Goal: Information Seeking & Learning: Learn about a topic

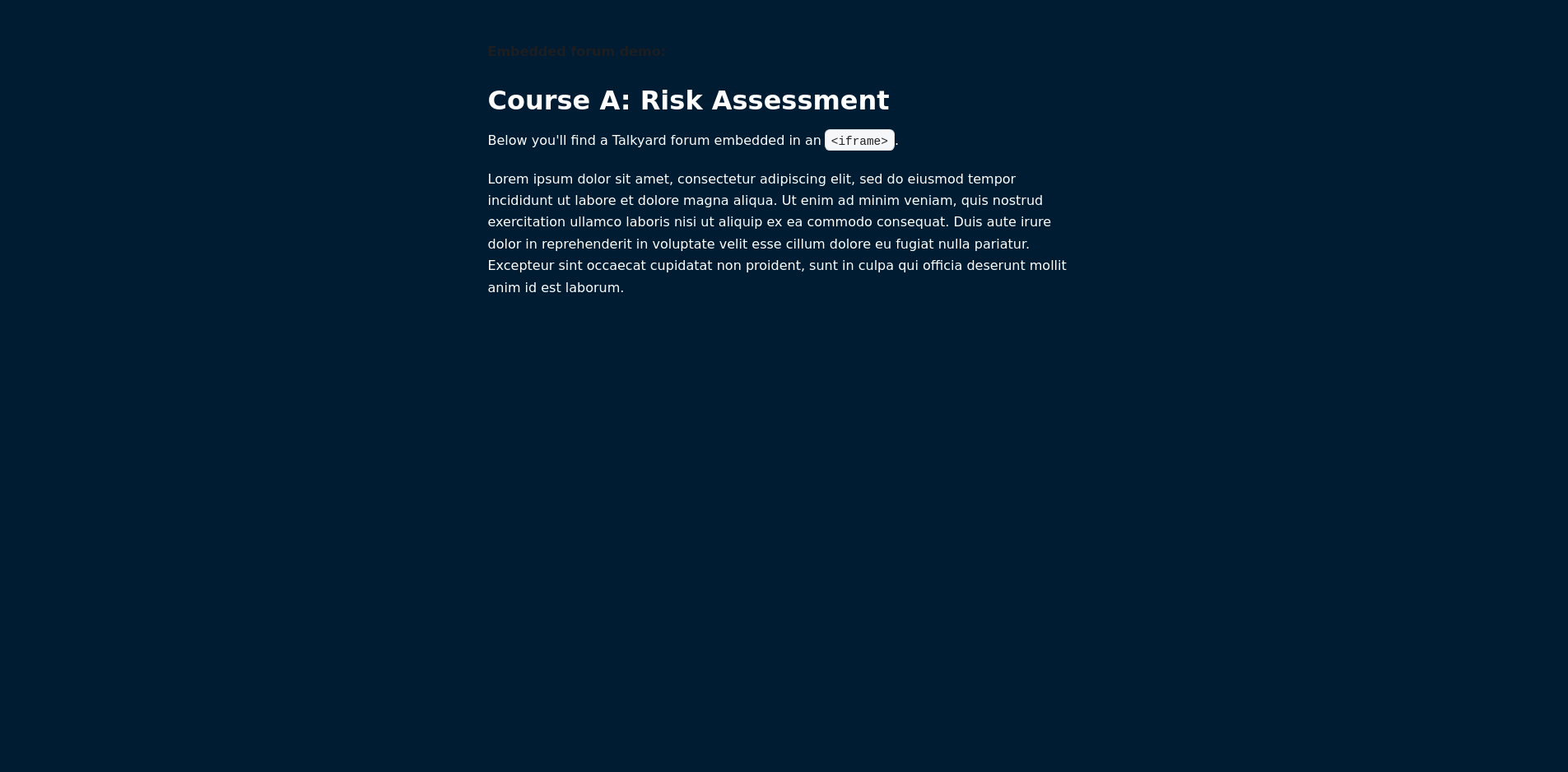
scroll to position [1, 0]
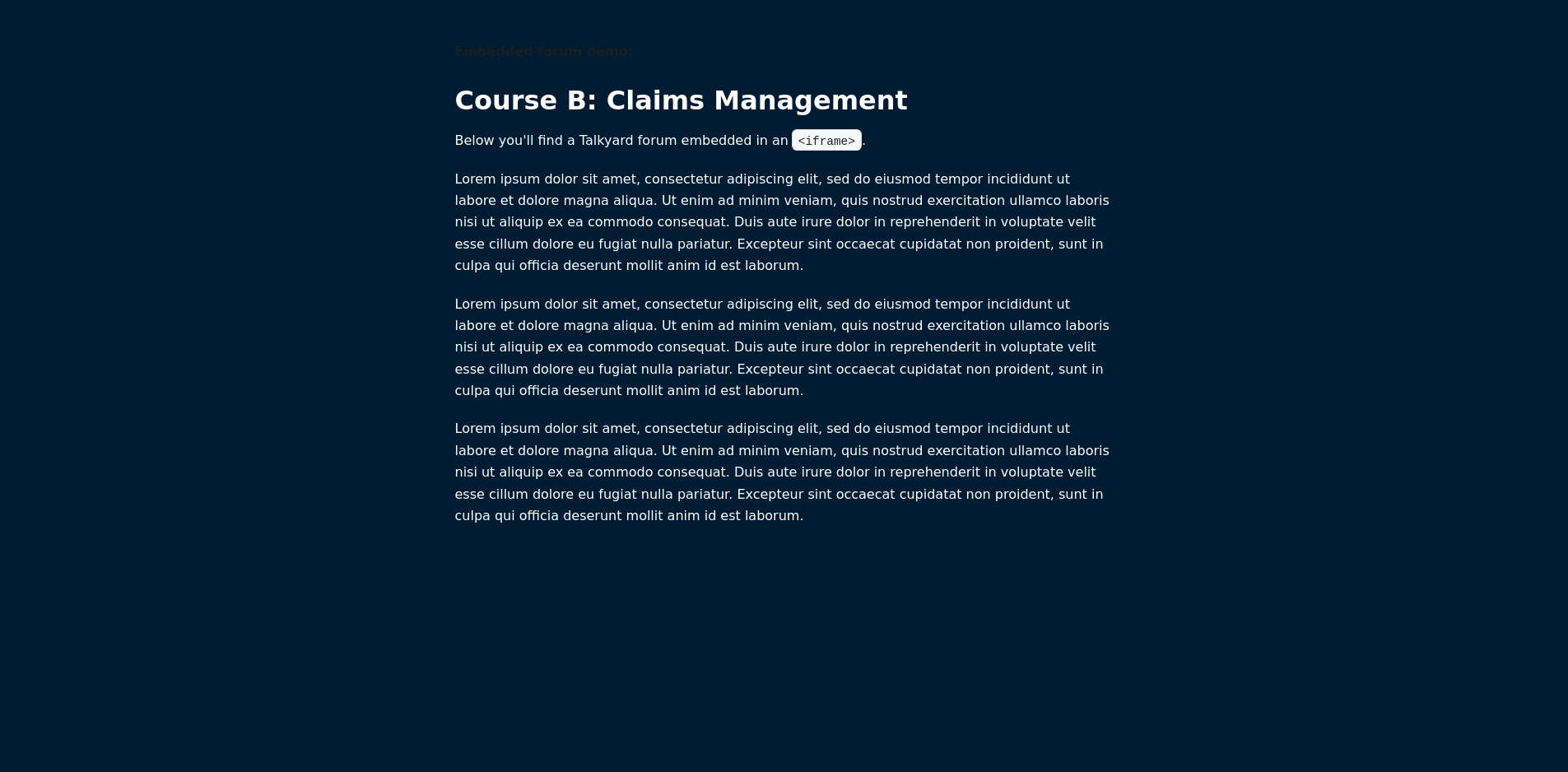
scroll to position [1, 0]
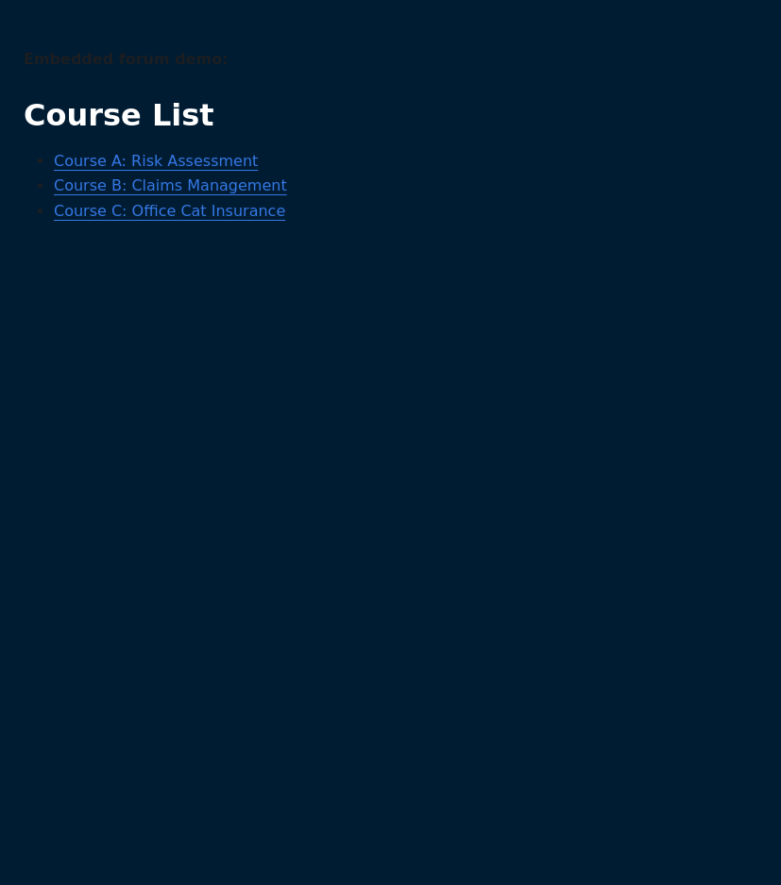
scroll to position [1, 0]
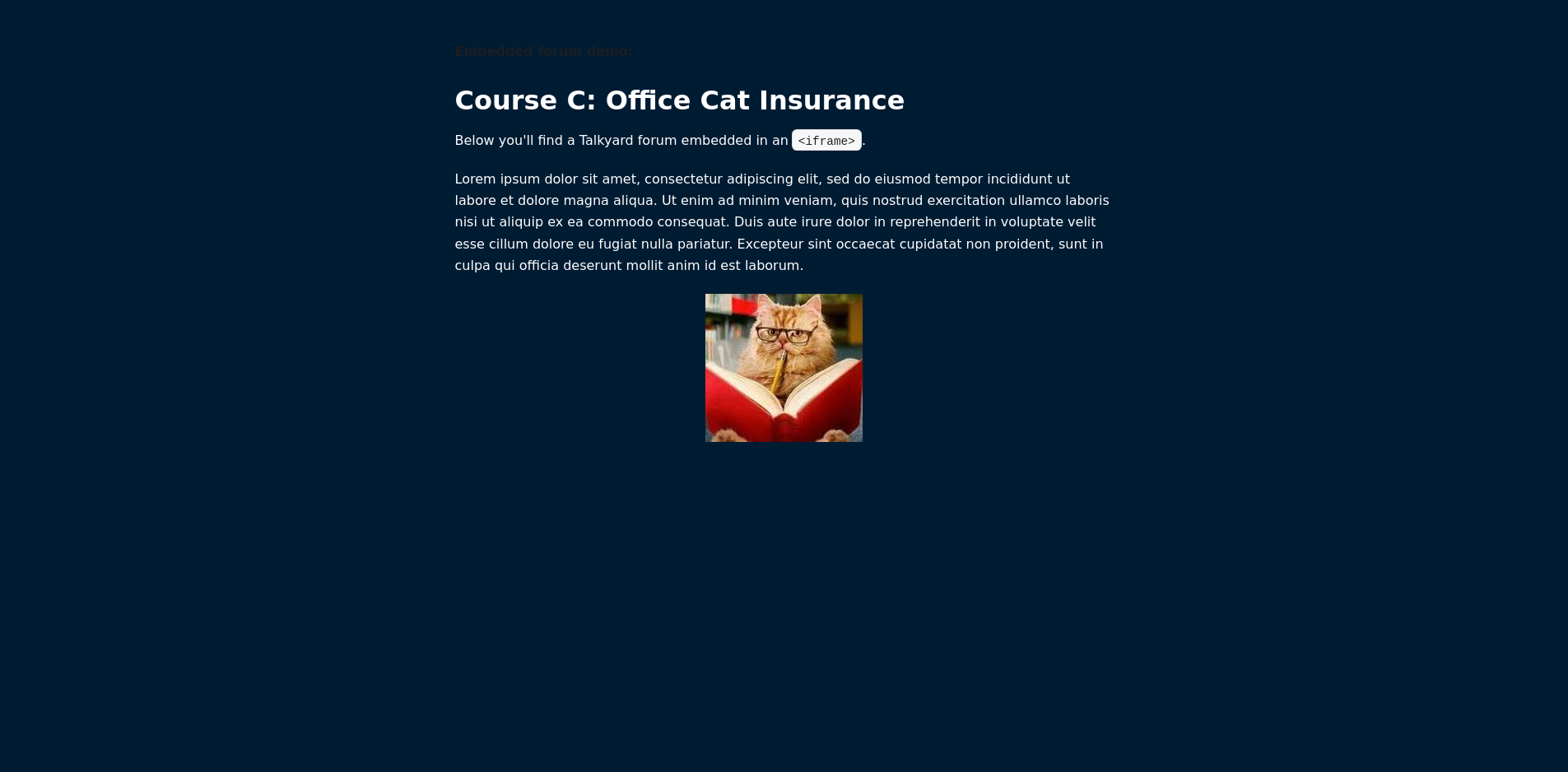
scroll to position [1, 0]
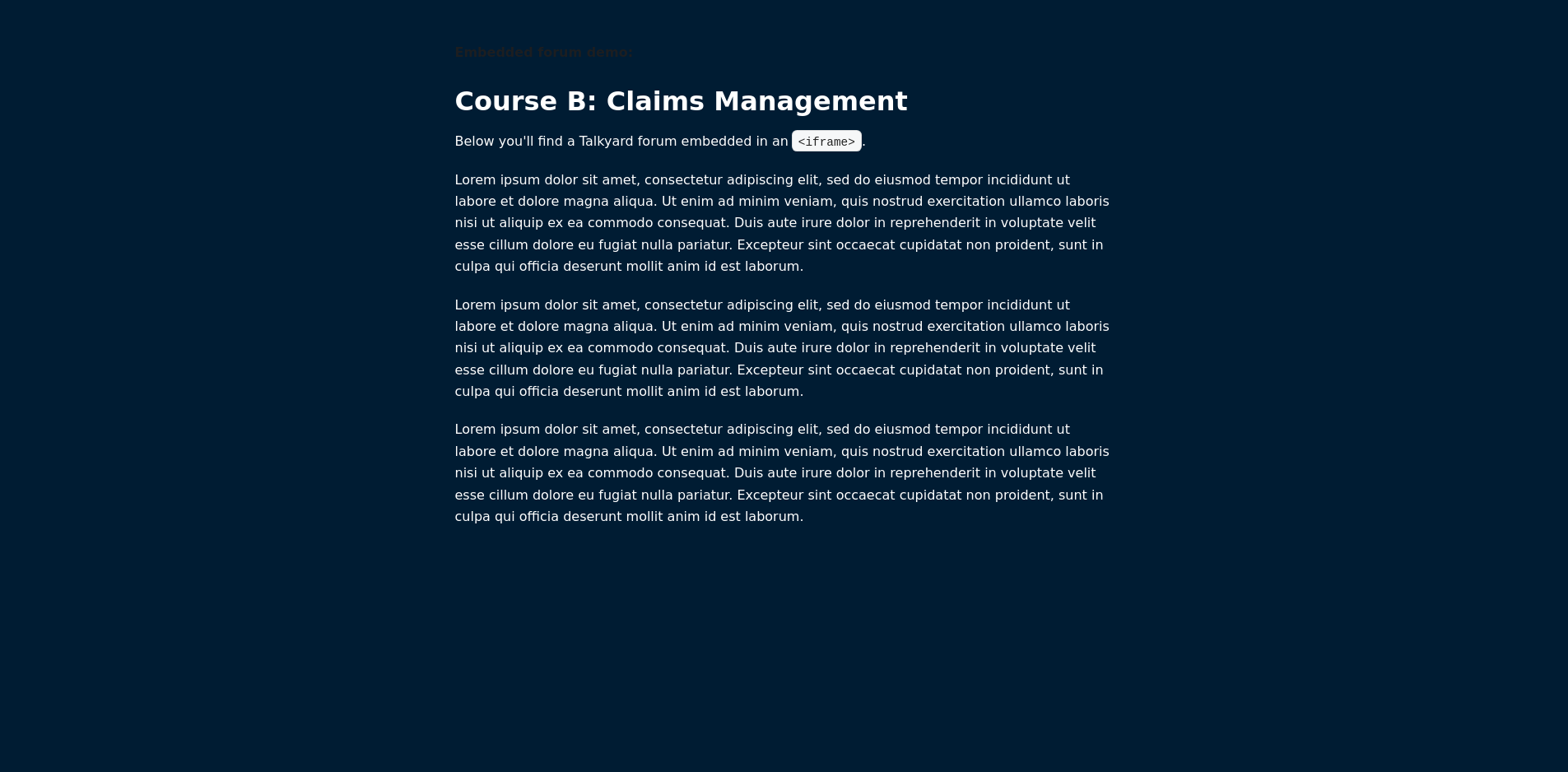
scroll to position [1, 0]
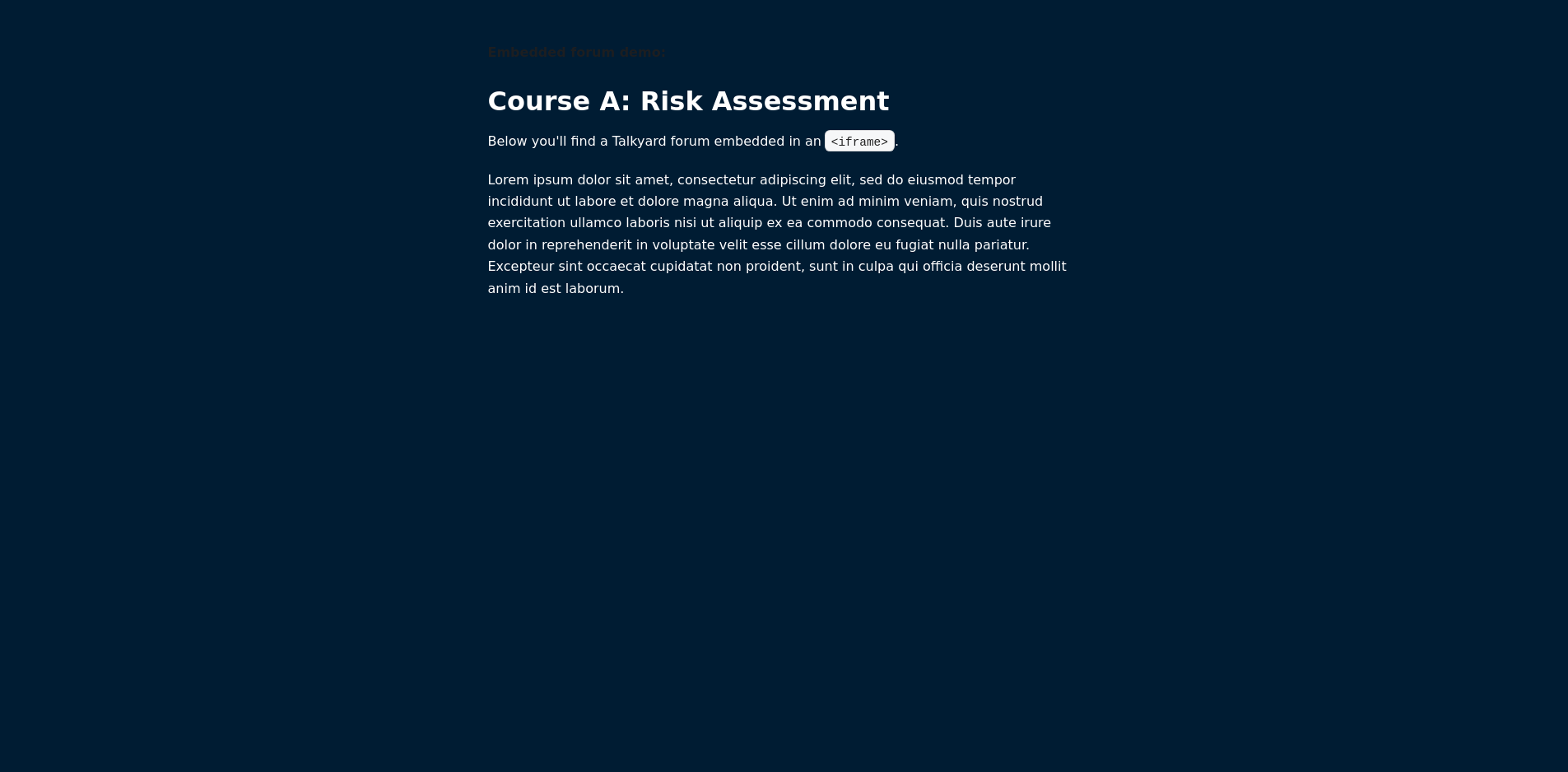
scroll to position [1, 0]
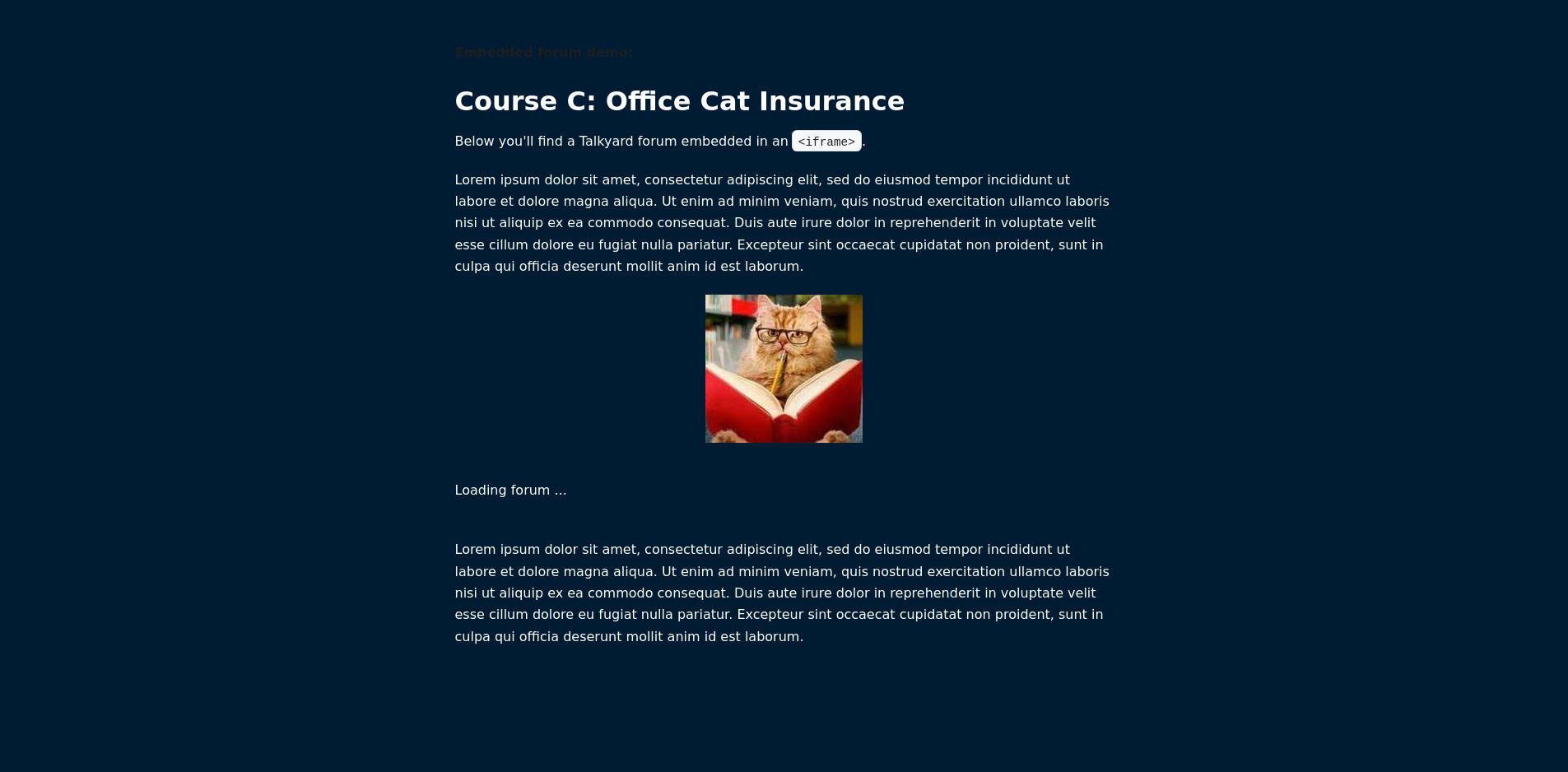
scroll to position [1, 0]
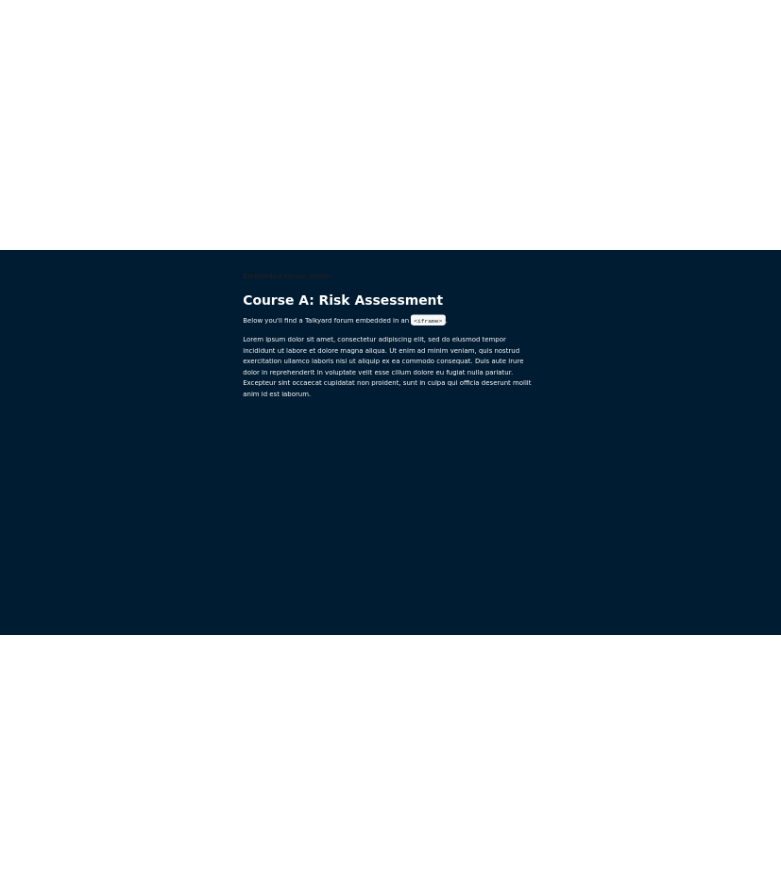
scroll to position [1, 0]
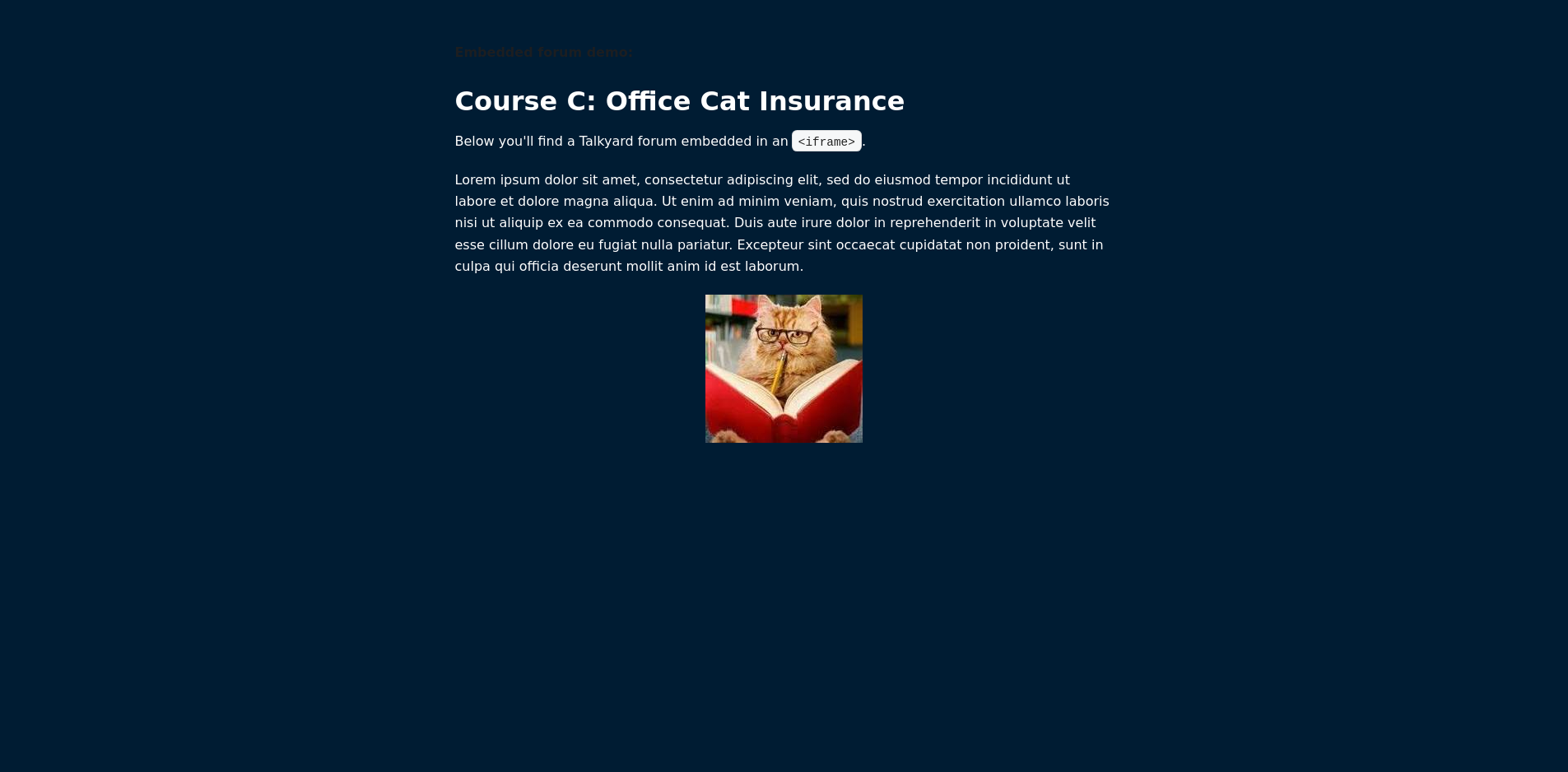
scroll to position [1, 0]
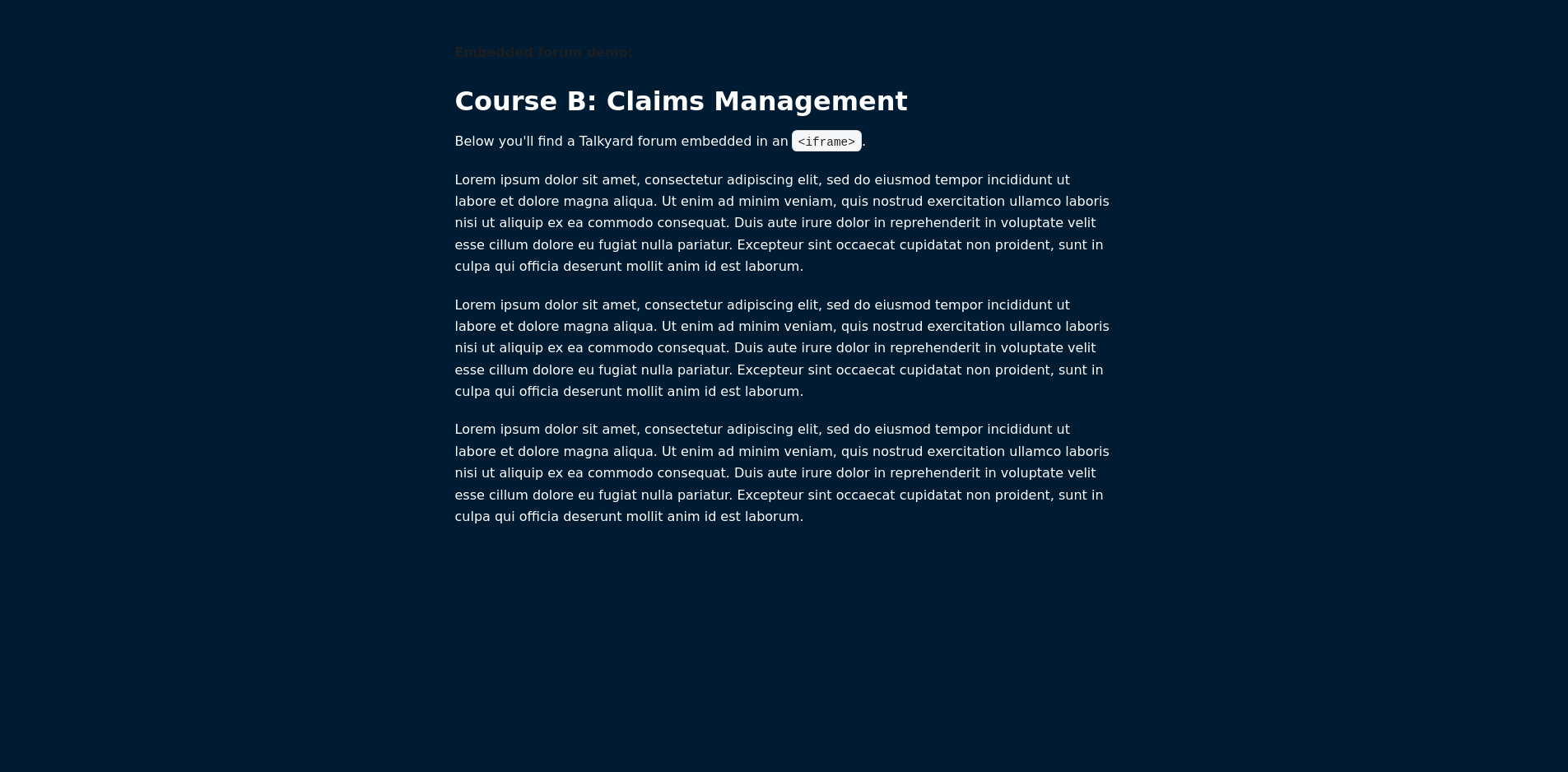
scroll to position [1, 0]
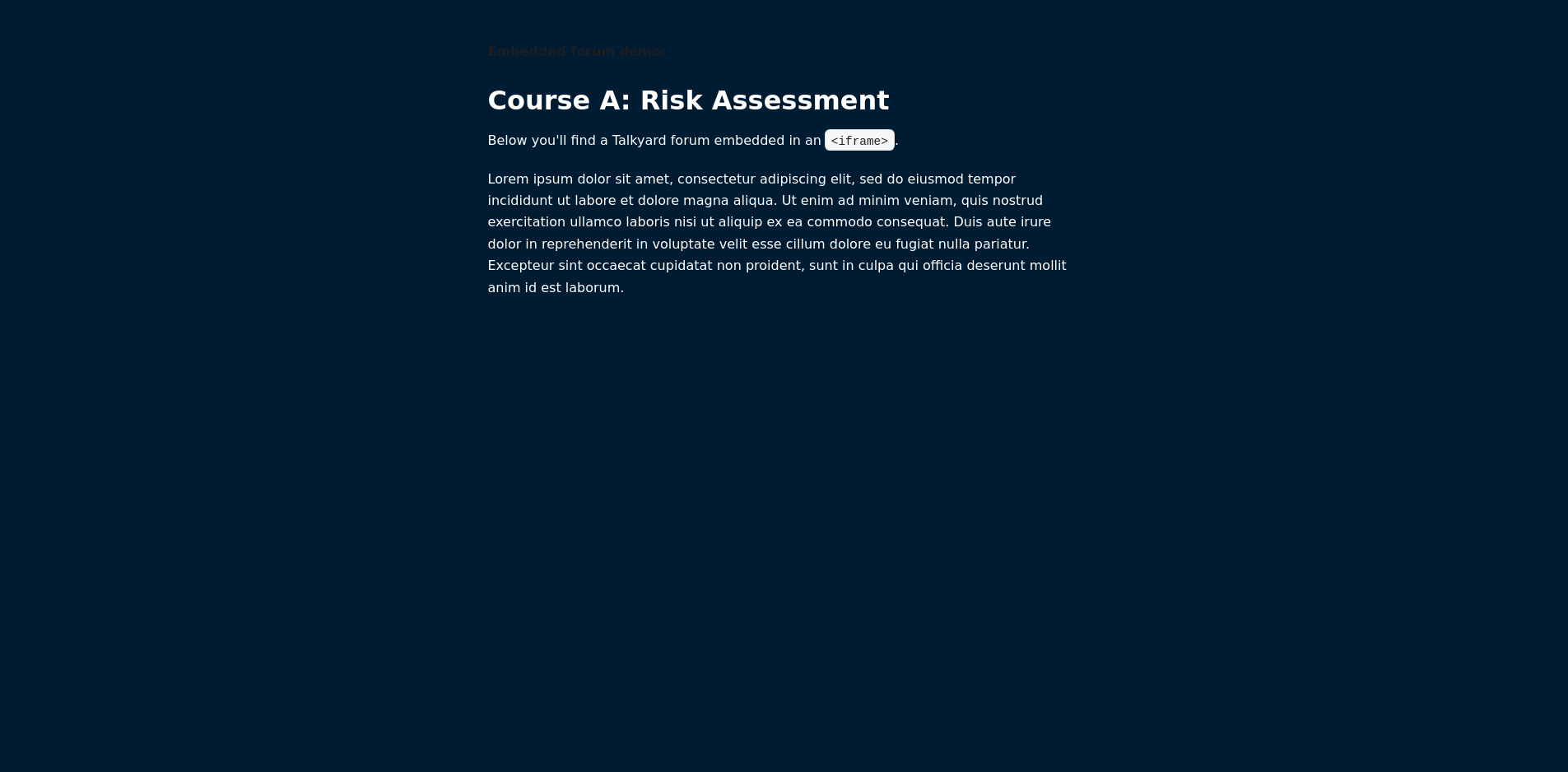
scroll to position [1, 0]
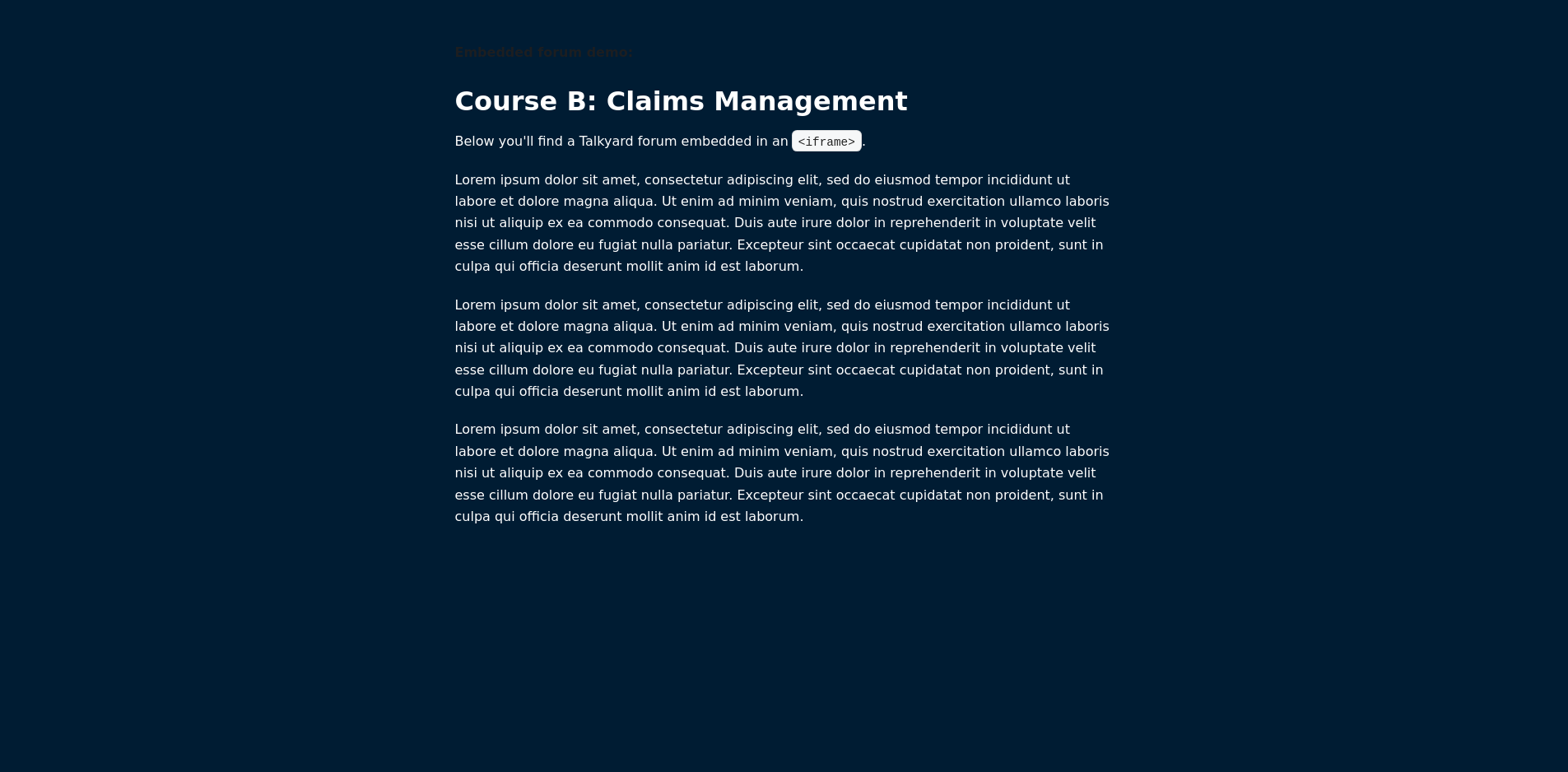
scroll to position [1, 0]
